Goal: Task Accomplishment & Management: Use online tool/utility

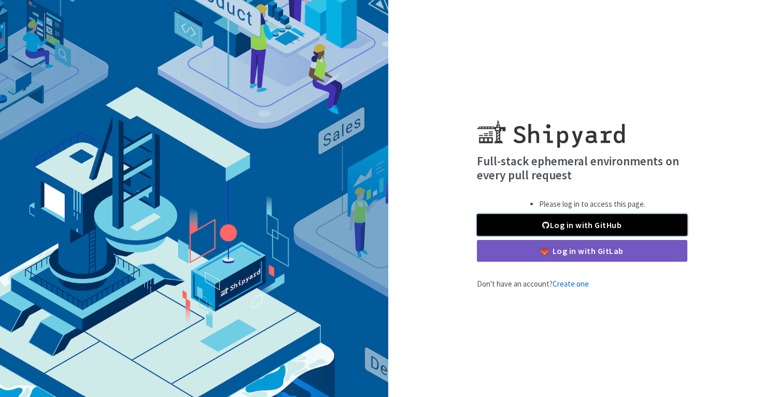
click at [580, 228] on link "Log in with GitHub" at bounding box center [582, 225] width 210 height 22
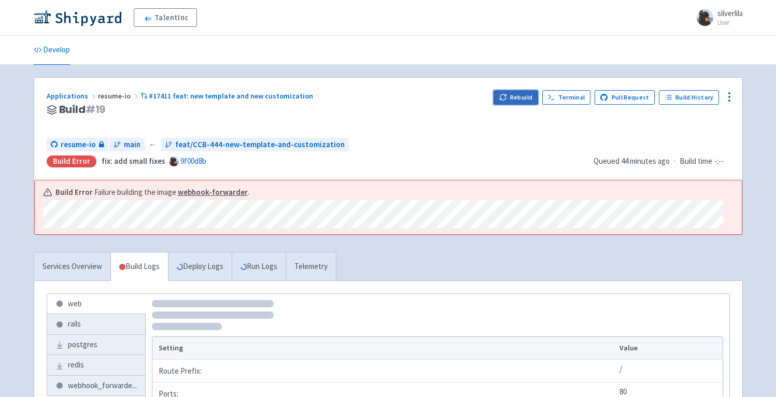
click at [521, 97] on button "Rebuild" at bounding box center [516, 97] width 45 height 15
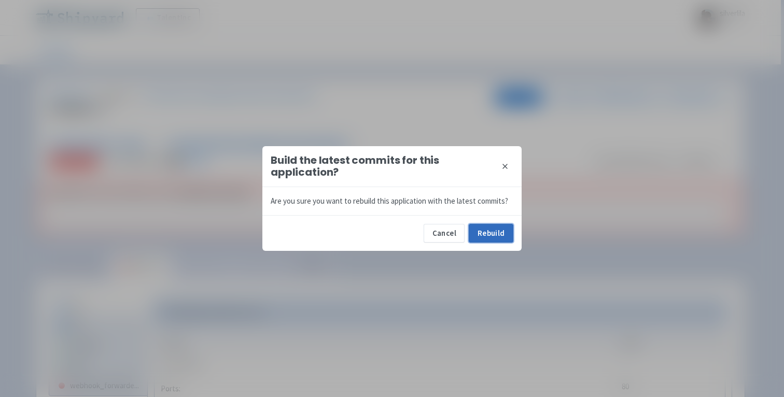
click at [512, 232] on button "Rebuild" at bounding box center [491, 233] width 45 height 19
